Goal: Information Seeking & Learning: Learn about a topic

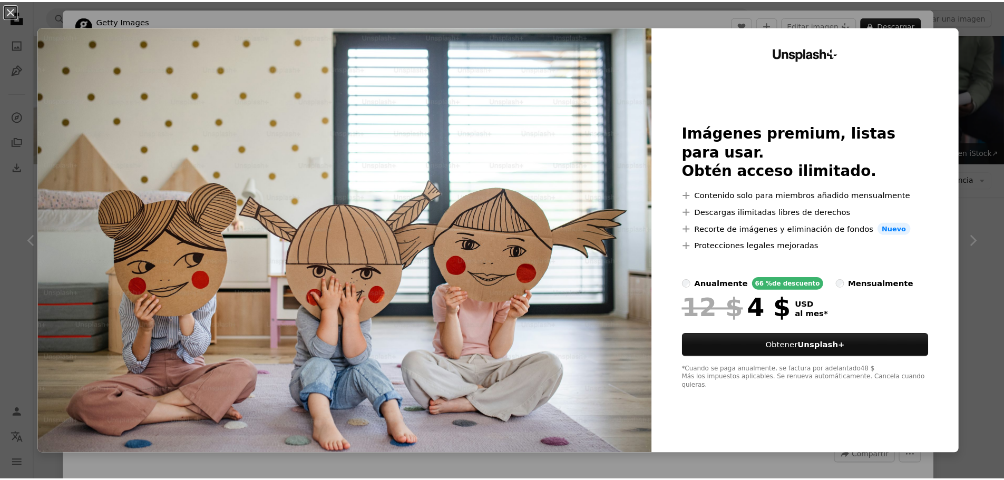
scroll to position [842, 0]
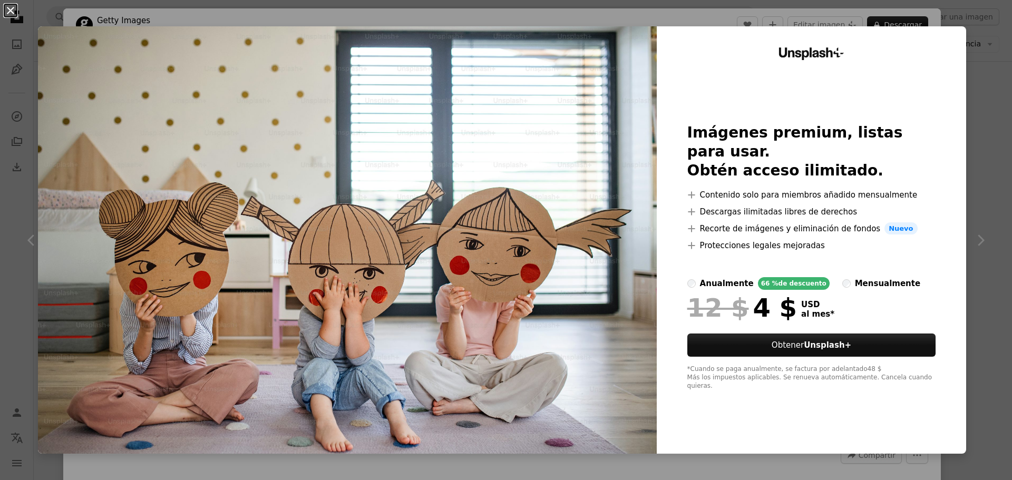
click at [7, 11] on button "An X shape" at bounding box center [10, 10] width 13 height 13
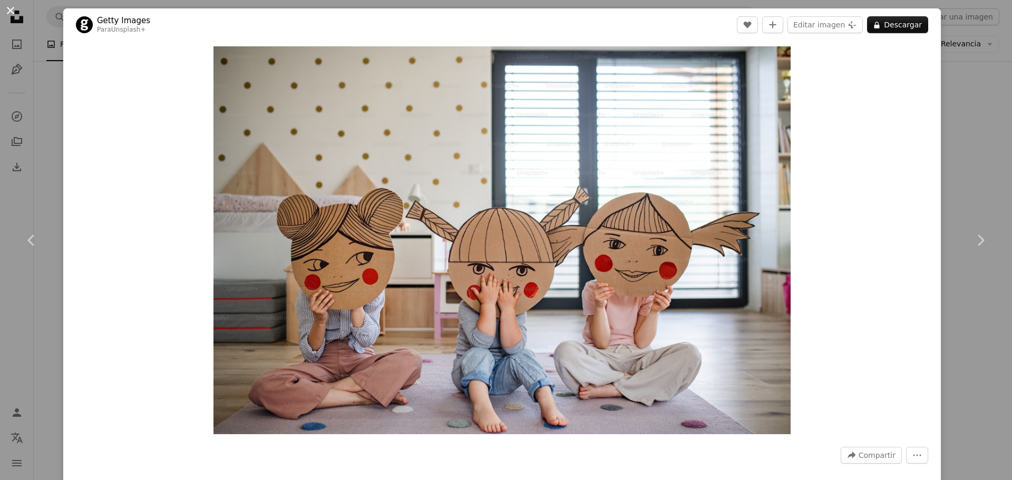
click at [8, 5] on button "An X shape" at bounding box center [10, 10] width 13 height 13
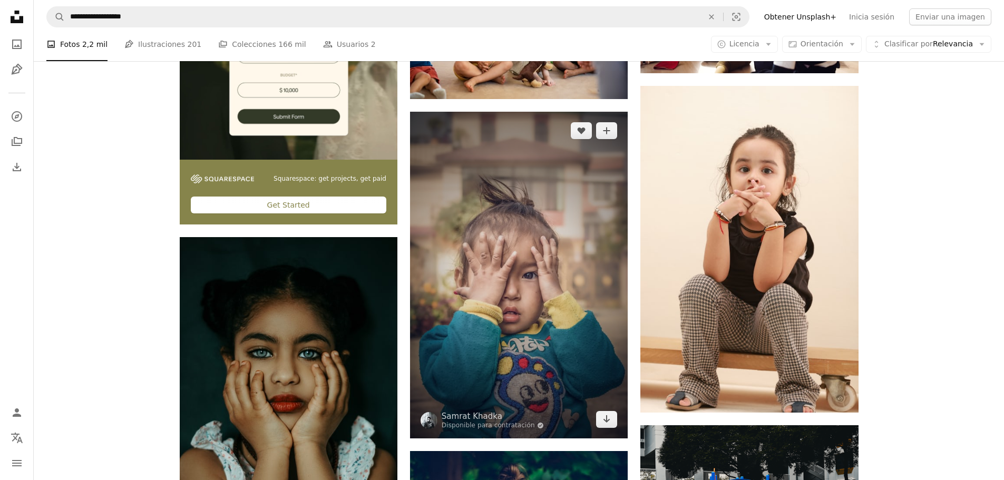
scroll to position [2108, 0]
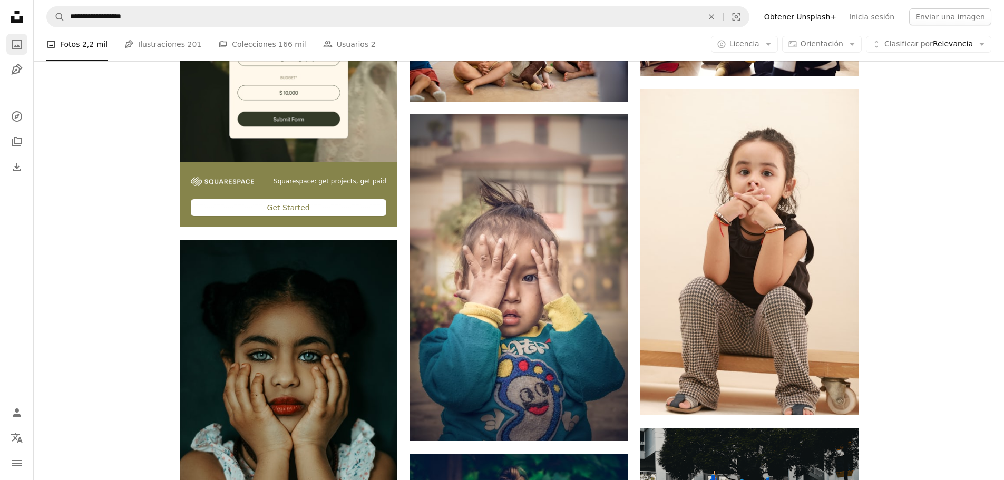
click at [18, 46] on icon "Fotos" at bounding box center [16, 44] width 9 height 9
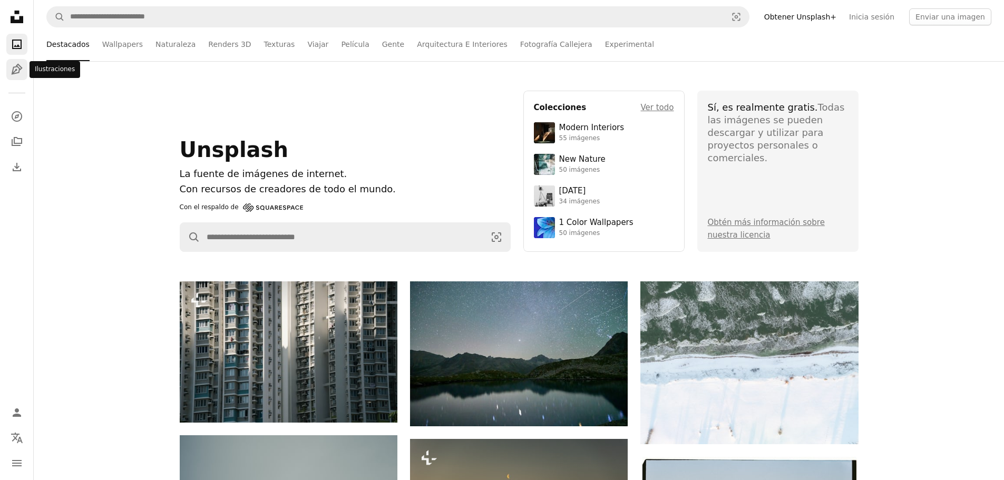
click at [16, 71] on icon "Ilustraciones" at bounding box center [16, 69] width 11 height 11
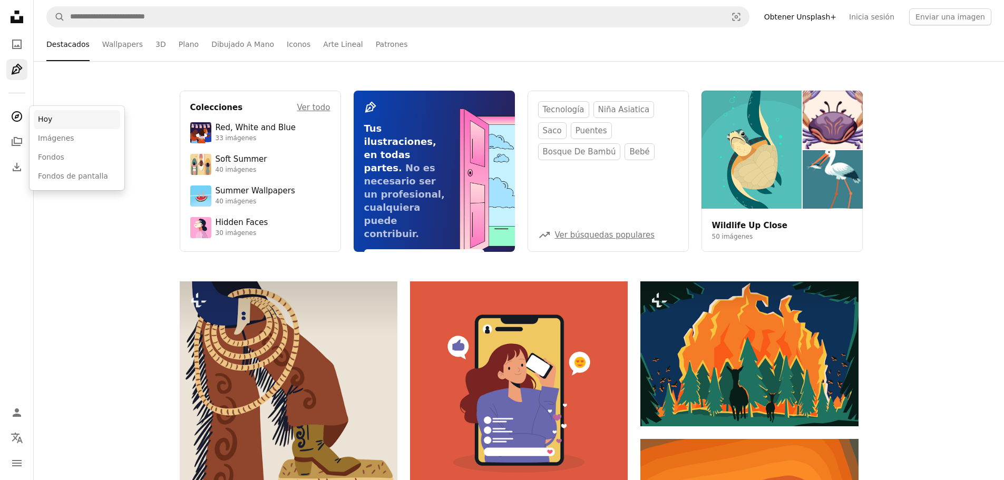
click at [55, 121] on link "Hoy" at bounding box center [77, 119] width 86 height 19
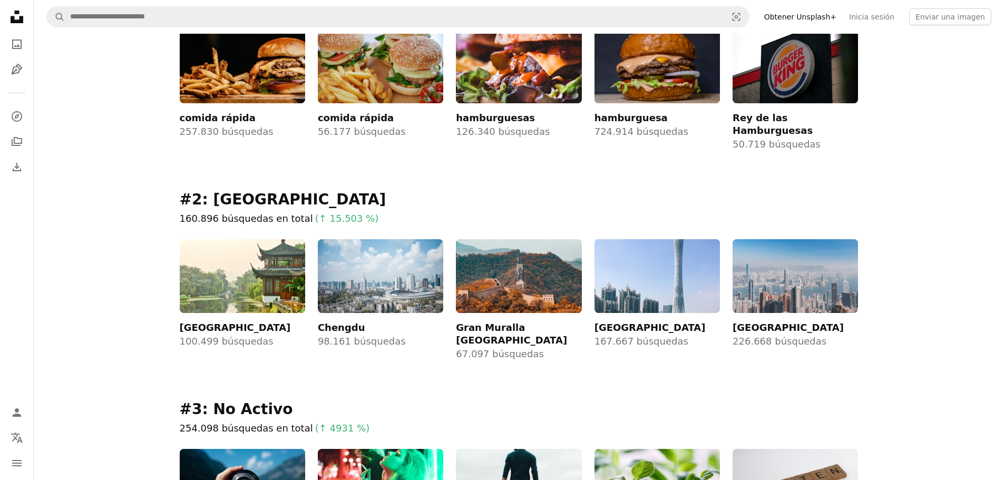
scroll to position [105, 0]
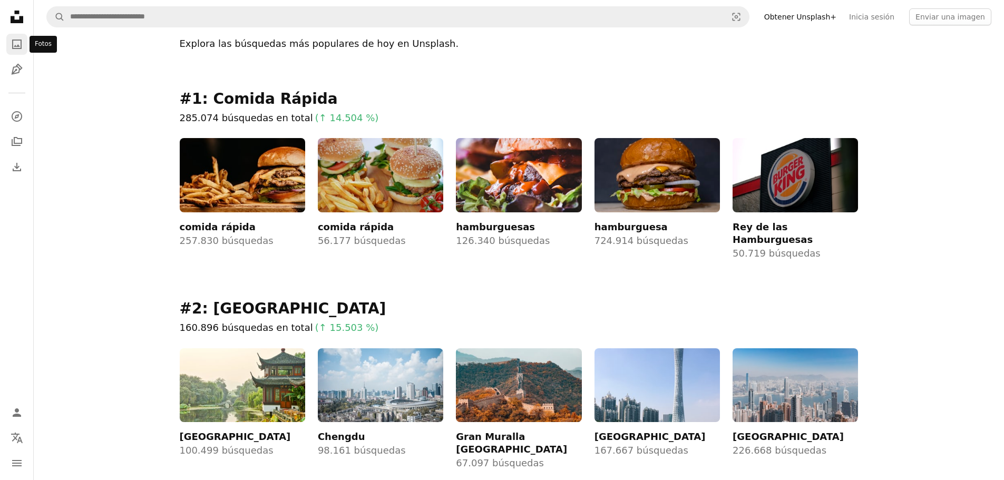
click at [15, 44] on icon "A photo" at bounding box center [17, 44] width 13 height 13
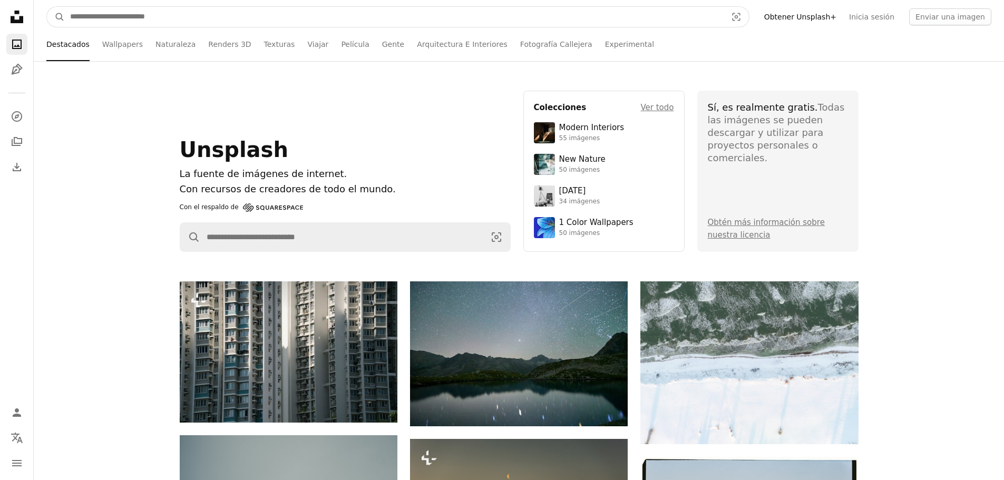
click at [146, 22] on input "Encuentra imágenes en todo el sitio" at bounding box center [394, 17] width 659 height 20
type input "**********"
click button "A magnifying glass" at bounding box center [56, 17] width 18 height 20
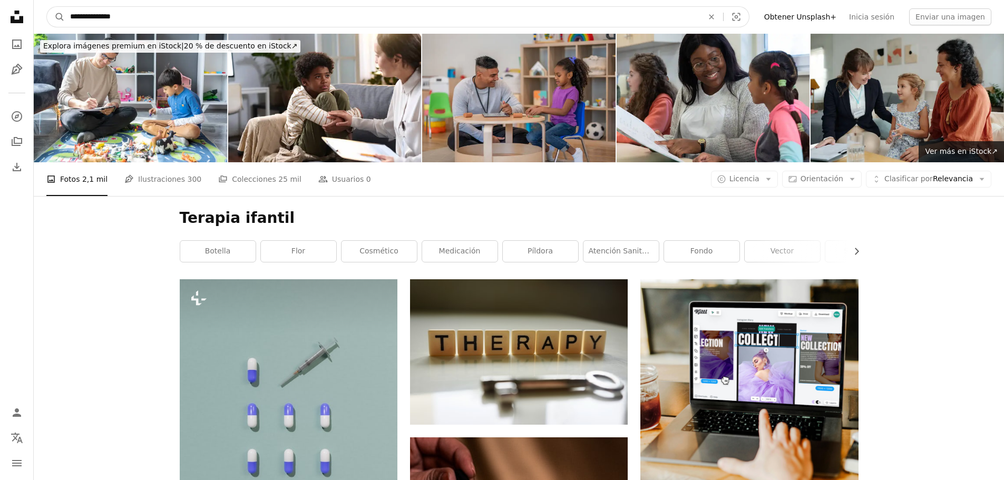
click at [96, 15] on input "**********" at bounding box center [382, 17] width 635 height 20
type input "**********"
click button "A magnifying glass" at bounding box center [56, 17] width 18 height 20
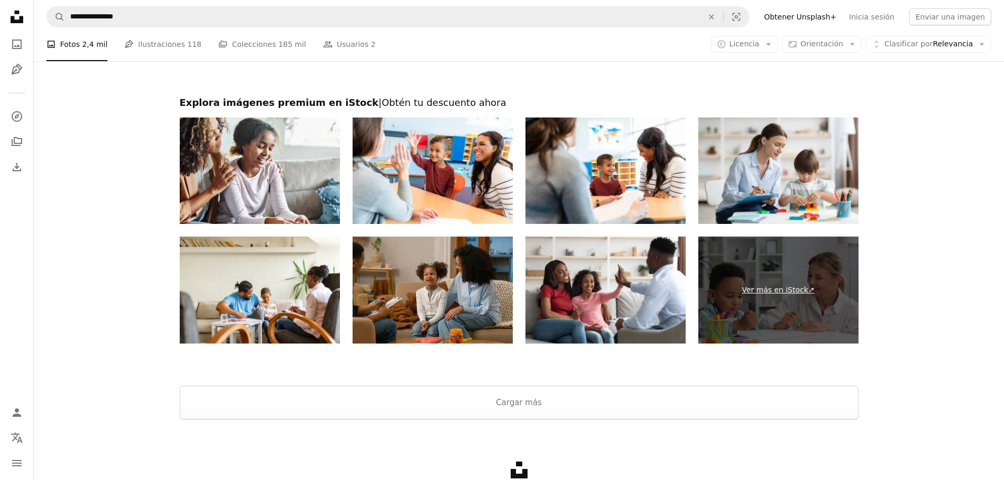
scroll to position [1845, 0]
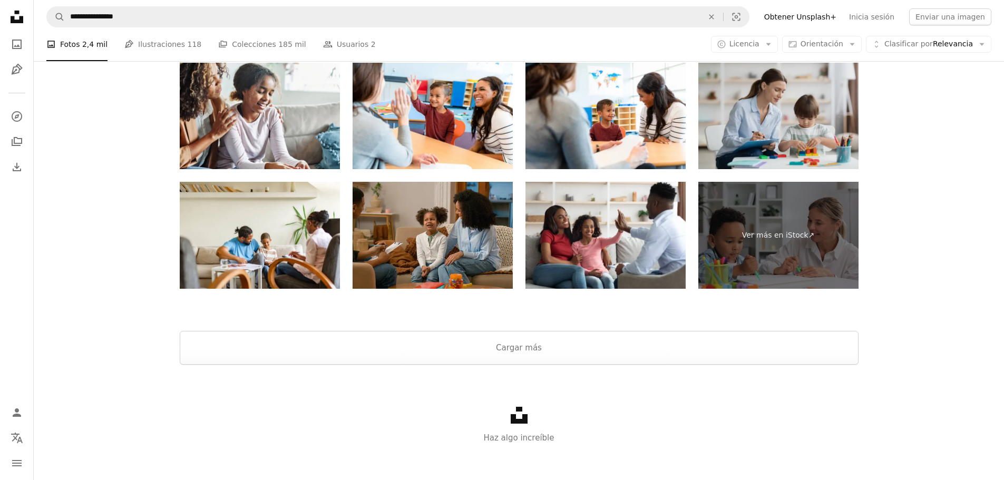
click at [782, 135] on img at bounding box center [779, 116] width 160 height 107
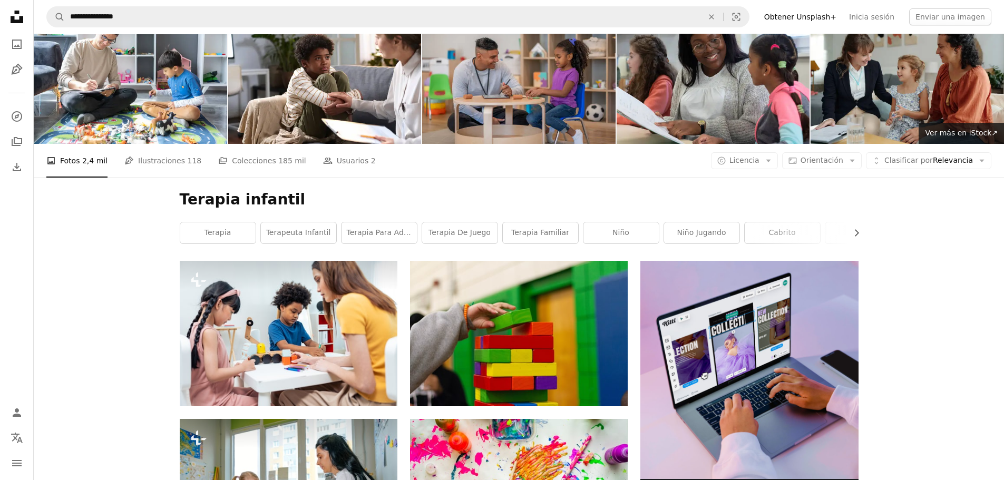
scroll to position [0, 0]
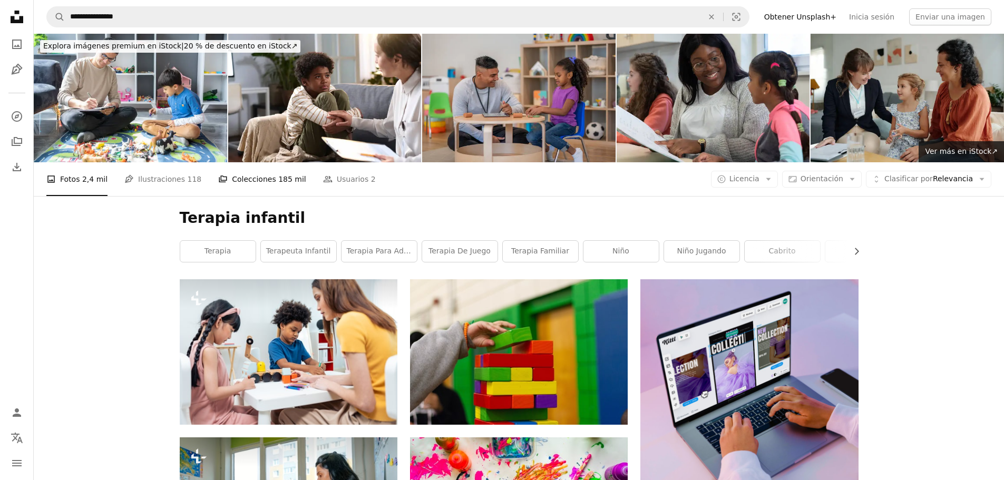
click at [278, 182] on span "185 mil" at bounding box center [292, 179] width 28 height 12
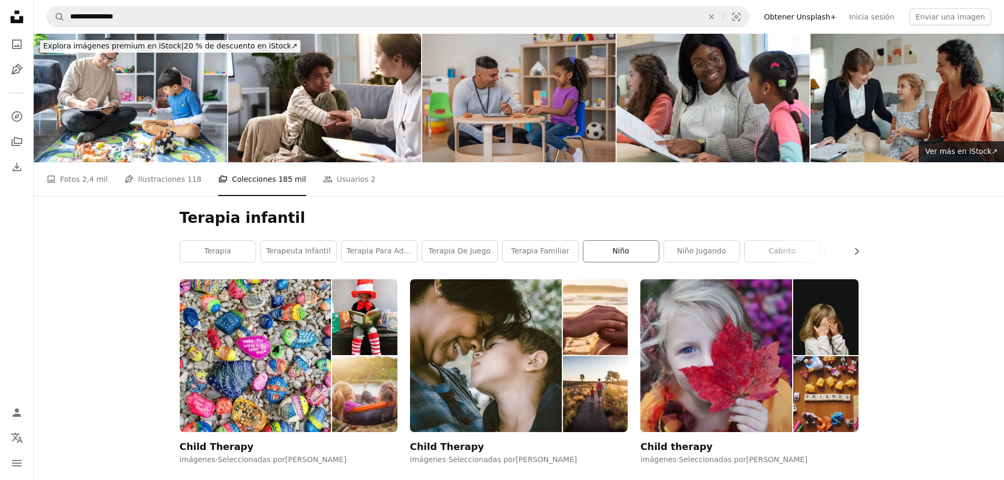
click at [626, 254] on link "niño" at bounding box center [621, 251] width 75 height 21
